Goal: Communication & Community: Answer question/provide support

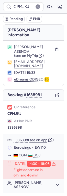
type input "CP6VUD"
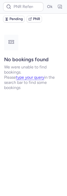
type input "6149100"
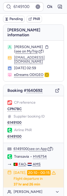
scroll to position [13, 0]
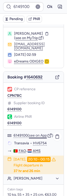
click at [41, 134] on button "see on App" at bounding box center [38, 136] width 18 height 4
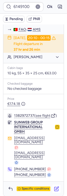
click at [56, 187] on icon "button" at bounding box center [56, 189] width 5 height 5
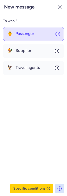
click at [36, 36] on button "🐥 Passenger" at bounding box center [33, 34] width 61 height 14
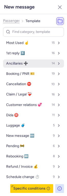
click at [19, 60] on button "Ancillaries ➕ 14" at bounding box center [33, 64] width 61 height 8
select select "en"
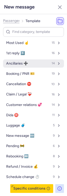
select select "en"
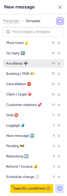
select select "en"
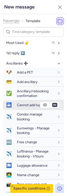
click at [21, 104] on span "Cannot add luggage" at bounding box center [33, 105] width 32 height 4
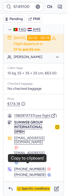
drag, startPoint x: 39, startPoint y: 168, endPoint x: 42, endPoint y: 188, distance: 20.6
click at [40, 168] on button "[PHONE_NUMBER]" at bounding box center [30, 169] width 32 height 5
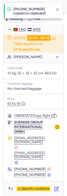
click at [55, 188] on icon "button" at bounding box center [57, 190] width 4 height 4
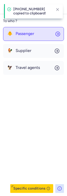
click at [35, 34] on button "🐥 Passenger" at bounding box center [33, 34] width 61 height 14
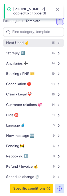
click at [19, 45] on button "Most Used ☝️ 15" at bounding box center [33, 43] width 61 height 8
select select "en"
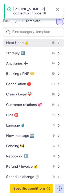
select select "en"
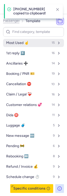
select select "en"
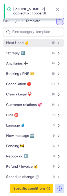
select select "en"
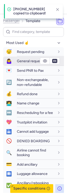
click at [20, 62] on span "General request" at bounding box center [30, 61] width 26 height 4
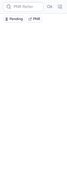
scroll to position [0, 0]
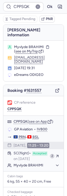
type input "6149100"
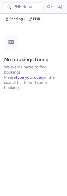
type input "CPPSQK"
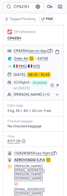
scroll to position [92, 0]
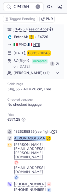
drag, startPoint x: 13, startPoint y: 135, endPoint x: 47, endPoint y: 136, distance: 34.3
click at [47, 136] on div "AEROVIAGGI S.P.A" at bounding box center [29, 138] width 44 height 5
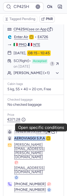
copy div "AEROVIAGGI S.P.A"
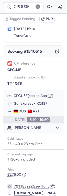
scroll to position [38, 0]
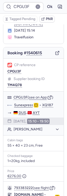
type input "CPCYVL"
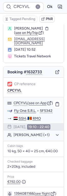
scroll to position [0, 0]
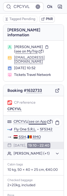
click at [36, 120] on button "see on App" at bounding box center [38, 122] width 18 height 4
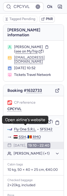
scroll to position [101, 0]
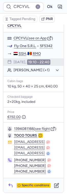
click at [13, 183] on icon "button" at bounding box center [10, 185] width 5 height 5
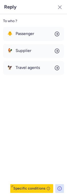
click at [34, 26] on div "To who ? 🐥 Passenger 🐓 Supplier 🦅 Travel agents Specific conditions" at bounding box center [33, 105] width 67 height 182
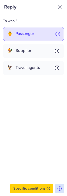
click at [34, 31] on button "🐥 Passenger" at bounding box center [33, 34] width 61 height 14
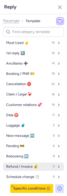
click at [21, 167] on span "Refund / Invoice 💰" at bounding box center [22, 167] width 32 height 4
select select "en"
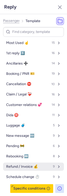
select select "en"
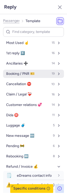
click at [18, 74] on span "Booking / PNR 🎫" at bounding box center [20, 74] width 29 height 4
select select "en"
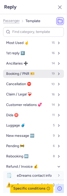
select select "en"
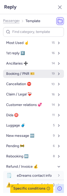
select select "en"
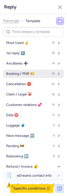
select select "en"
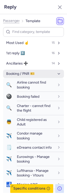
click at [18, 75] on span "Booking / PNR 🎫" at bounding box center [20, 74] width 29 height 4
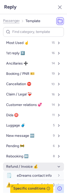
click at [18, 165] on span "Refund / Invoice 💰" at bounding box center [22, 167] width 32 height 4
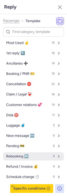
click at [17, 157] on span "Rebooking ↔️" at bounding box center [17, 157] width 22 height 4
select select "en"
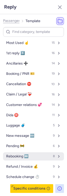
select select "en"
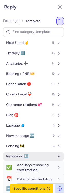
click at [17, 157] on span "Rebooking ↔️" at bounding box center [17, 157] width 22 height 4
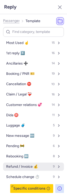
click at [18, 164] on button "Refund / Invoice 💰 9" at bounding box center [33, 167] width 61 height 8
select select "en"
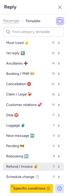
select select "en"
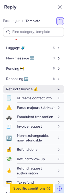
scroll to position [93, 0]
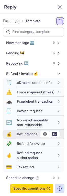
click at [21, 134] on span "Refund done" at bounding box center [27, 134] width 21 height 4
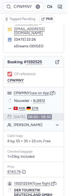
scroll to position [28, 0]
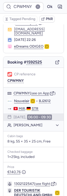
type input "CPKH9V"
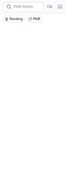
scroll to position [0, 0]
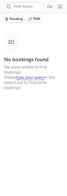
type input "CP425H"
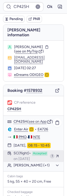
scroll to position [92, 0]
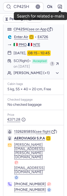
click at [60, 8] on icon "button" at bounding box center [60, 6] width 5 height 5
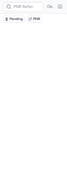
scroll to position [0, 0]
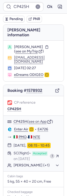
type input "CPPSQK"
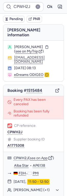
type input "CPACPZ"
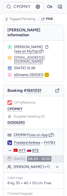
type input "CPDZB7"
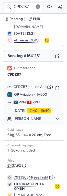
scroll to position [68, 0]
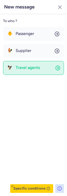
click at [39, 68] on span "Travel agents" at bounding box center [28, 67] width 24 height 5
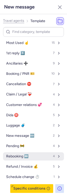
click at [20, 155] on span "Rebooking ↔️" at bounding box center [17, 157] width 22 height 4
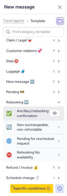
scroll to position [0, 0]
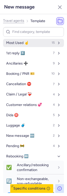
click at [19, 42] on span "Most Used ☝️" at bounding box center [17, 43] width 23 height 4
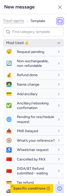
click at [25, 45] on span "Most Used ☝️" at bounding box center [17, 43] width 23 height 4
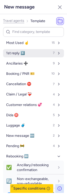
click at [23, 54] on span "1st reply 1️⃣" at bounding box center [15, 53] width 19 height 4
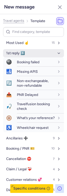
click at [23, 54] on span "1st reply 1️⃣" at bounding box center [15, 53] width 19 height 4
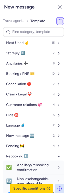
click at [18, 19] on ol "Travel agents Template" at bounding box center [24, 21] width 43 height 8
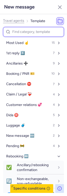
click at [18, 31] on input at bounding box center [33, 32] width 61 height 10
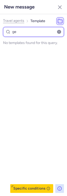
type input "g"
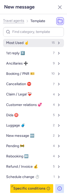
click at [29, 42] on button "Most Used ☝️ 15" at bounding box center [33, 43] width 61 height 8
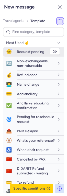
click at [27, 50] on span "Request pending" at bounding box center [31, 52] width 28 height 4
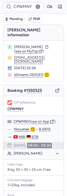
click at [58, 8] on icon "button" at bounding box center [60, 6] width 5 height 5
type input "CPBWV8"
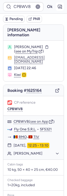
click at [60, 5] on icon "button" at bounding box center [60, 7] width 4 height 4
type input "CPPSQK"
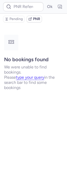
type input "CPOMKY"
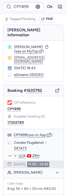
type input "CP4KJG"
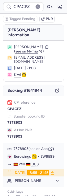
type input "CPFSHE"
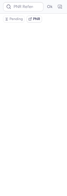
type input "CPFSHE"
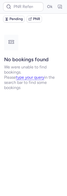
type input "CPFSHE"
type input "CPBWV8"
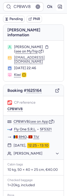
click at [60, 7] on icon "button" at bounding box center [60, 6] width 5 height 5
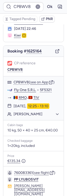
scroll to position [39, 0]
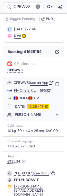
click at [36, 82] on button "see on App" at bounding box center [39, 83] width 18 height 4
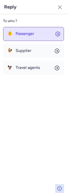
click at [21, 39] on button "🐥 Passenger" at bounding box center [33, 34] width 61 height 14
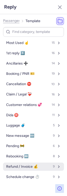
click at [17, 164] on button "Refund / Invoice 💰 9" at bounding box center [33, 167] width 61 height 8
select select "en"
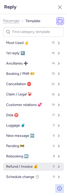
select select "en"
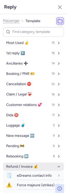
scroll to position [93, 0]
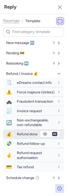
click at [17, 134] on span "Refund done" at bounding box center [27, 134] width 21 height 4
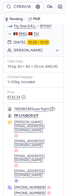
type input "CPPSQK"
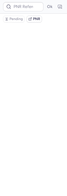
scroll to position [0, 0]
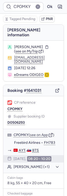
type input "CPACPZ"
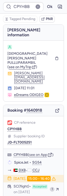
type input "CPOMKY"
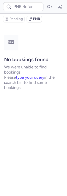
type input "CPYHBB"
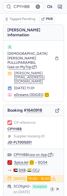
type input "CPLLAN"
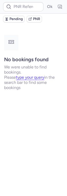
type input "CPWMNY"
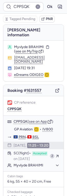
type input "CPLLAN"
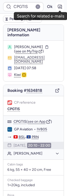
click at [61, 5] on icon "button" at bounding box center [60, 6] width 5 height 5
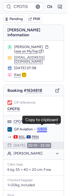
drag, startPoint x: 50, startPoint y: 127, endPoint x: 39, endPoint y: 127, distance: 11.6
click at [38, 127] on div "GP Aviation • IV805" at bounding box center [37, 129] width 46 height 5
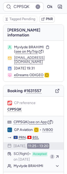
type input "CPRXVD"
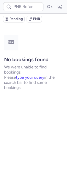
type input "CPMLAB"
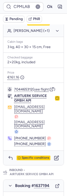
scroll to position [183, 0]
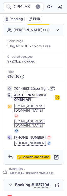
click at [30, 150] on div "Specific conditions" at bounding box center [33, 157] width 61 height 14
click at [31, 155] on div "Specific conditions" at bounding box center [34, 157] width 34 height 5
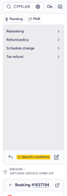
scroll to position [64, 0]
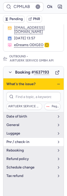
click at [22, 140] on span "pnr / check-in" at bounding box center [30, 142] width 48 height 4
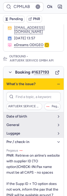
click at [22, 140] on span "pnr / check-in" at bounding box center [30, 142] width 48 height 4
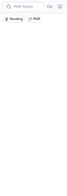
scroll to position [0, 0]
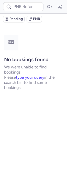
type input "CPLLAN"
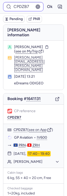
type input "CPLLAN"
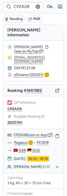
scroll to position [115, 0]
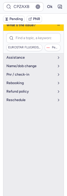
scroll to position [74, 0]
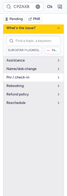
click at [20, 75] on span "pnr / check-in" at bounding box center [30, 77] width 48 height 4
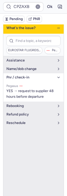
click at [20, 75] on span "pnr / check-in" at bounding box center [30, 77] width 48 height 4
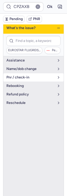
click at [20, 75] on span "pnr / check-in" at bounding box center [30, 77] width 48 height 4
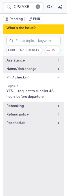
click at [20, 75] on span "pnr / check-in" at bounding box center [30, 77] width 48 height 4
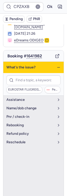
scroll to position [29, 0]
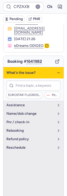
click at [59, 71] on icon "button" at bounding box center [59, 73] width 4 height 4
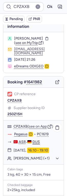
scroll to position [115, 0]
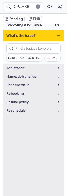
scroll to position [66, 0]
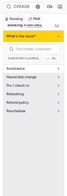
click at [25, 67] on span "assistance" at bounding box center [30, 69] width 48 height 4
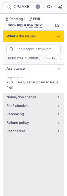
click at [25, 67] on span "assistance" at bounding box center [30, 69] width 48 height 4
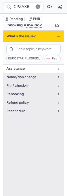
click at [24, 67] on span "assistance" at bounding box center [30, 69] width 48 height 4
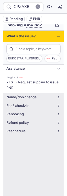
click at [24, 67] on span "assistance" at bounding box center [30, 69] width 48 height 4
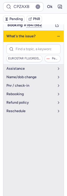
click at [59, 34] on icon "button" at bounding box center [59, 36] width 4 height 4
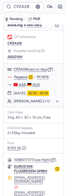
type input "CPNOAH"
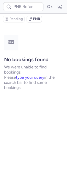
scroll to position [0, 0]
type input "CPJGBB"
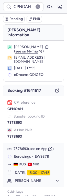
type input "CPT99R"
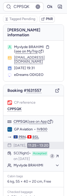
type input "CPT99R"
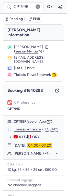
scroll to position [68, 0]
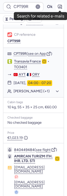
click at [61, 6] on icon "button" at bounding box center [60, 6] width 5 height 5
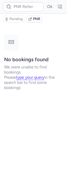
scroll to position [0, 0]
type input "CPT99R"
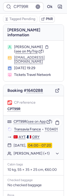
scroll to position [68, 0]
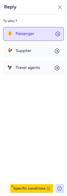
click at [15, 41] on button "🐥 Passenger" at bounding box center [33, 34] width 61 height 14
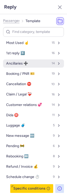
click at [15, 62] on span "Ancillaries ➕" at bounding box center [17, 64] width 22 height 4
select select "en"
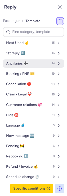
select select "en"
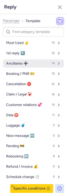
select select "en"
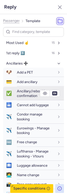
click at [21, 93] on span "Ancillary/rebooking confirmation" at bounding box center [33, 93] width 32 height 9
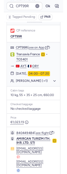
scroll to position [0, 0]
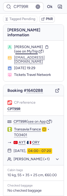
click at [29, 49] on span "see on MyTrip" at bounding box center [26, 51] width 23 height 4
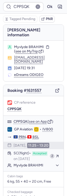
type input "CPNOAH"
